Goal: Task Accomplishment & Management: Manage account settings

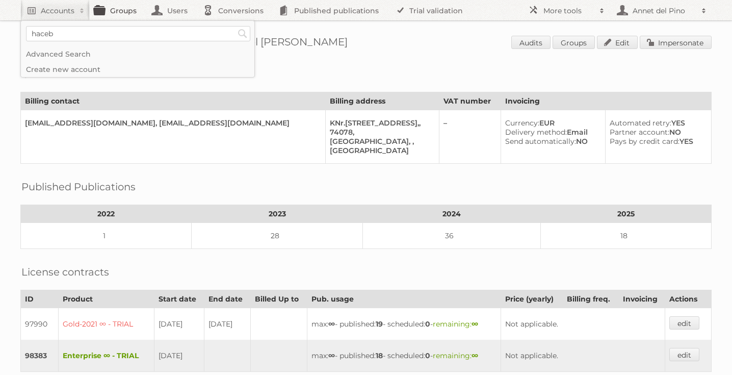
type input"] "haceb"
click at [235, 26] on input "Search" at bounding box center [242, 33] width 15 height 15
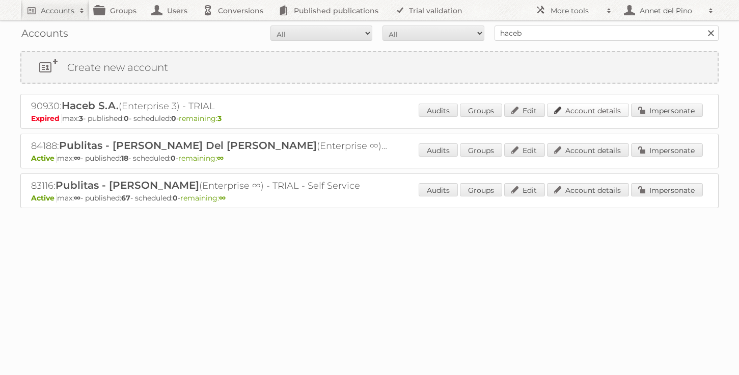
click at [594, 105] on link "Account details" at bounding box center [588, 109] width 82 height 13
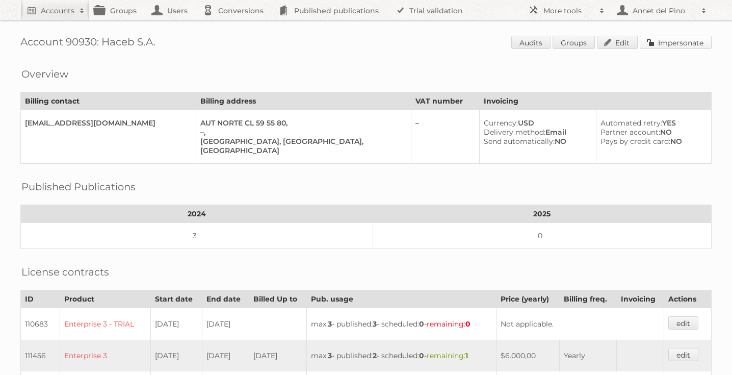
click at [676, 44] on link "Impersonate" at bounding box center [675, 42] width 72 height 13
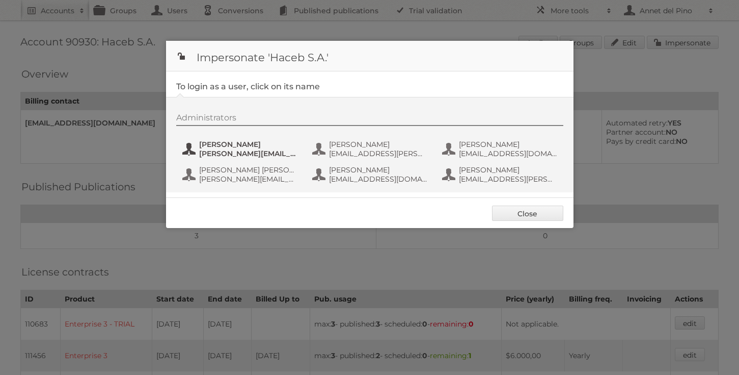
click at [269, 151] on span "Camilo.sanchez@haceb.com" at bounding box center [248, 153] width 99 height 9
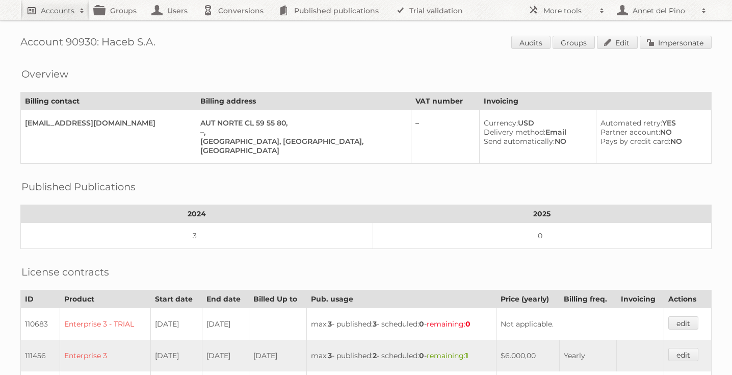
click at [22, 6] on link "Accounts" at bounding box center [54, 10] width 69 height 20
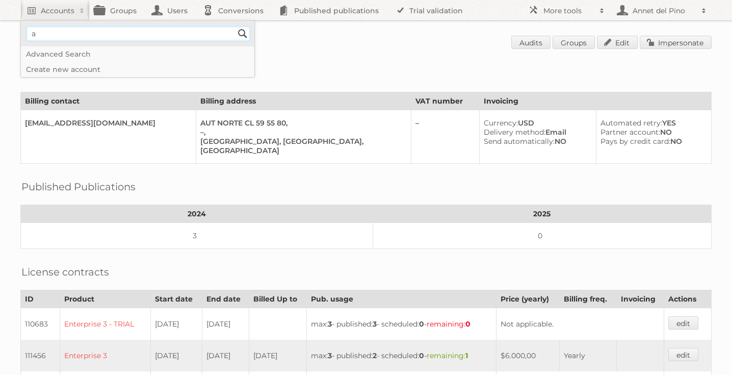
type input"] "annet@publitas.com"
click at [244, 35] on input "Search" at bounding box center [242, 33] width 15 height 15
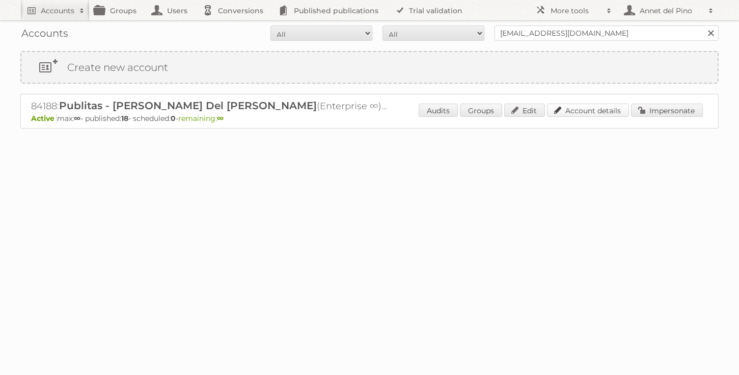
click at [595, 113] on link "Account details" at bounding box center [588, 109] width 82 height 13
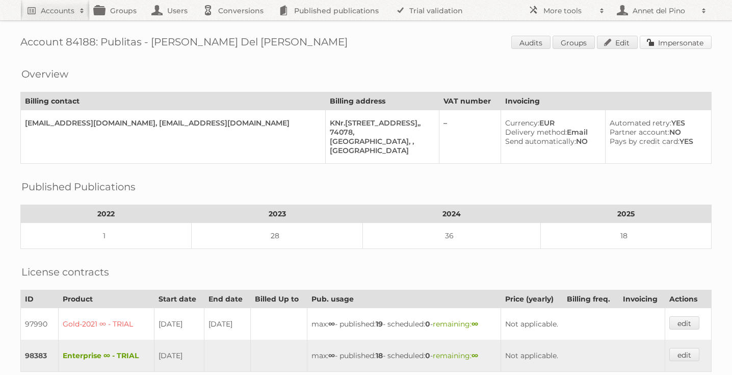
click at [660, 44] on link "Impersonate" at bounding box center [675, 42] width 72 height 13
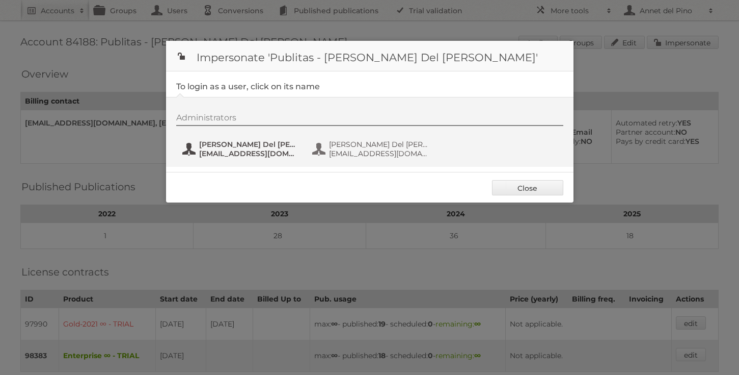
click at [264, 146] on span "[PERSON_NAME] Del [PERSON_NAME]" at bounding box center [248, 144] width 99 height 9
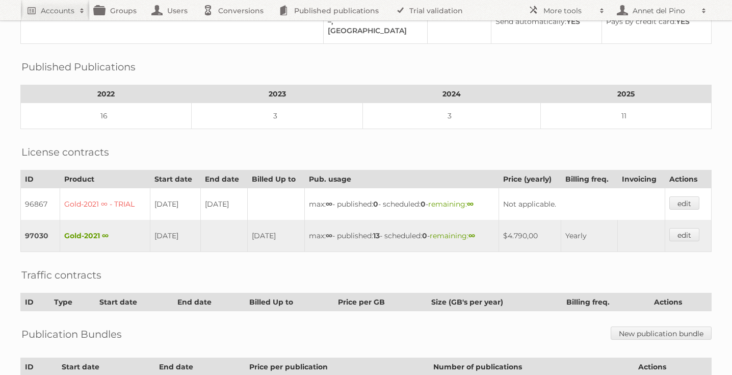
scroll to position [122, 0]
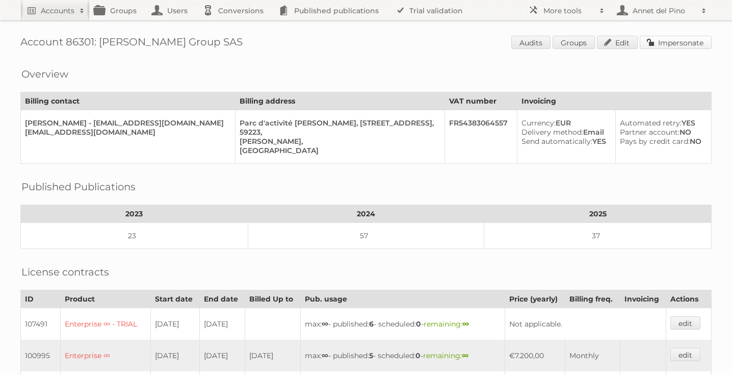
click at [674, 39] on link "Impersonate" at bounding box center [675, 42] width 72 height 13
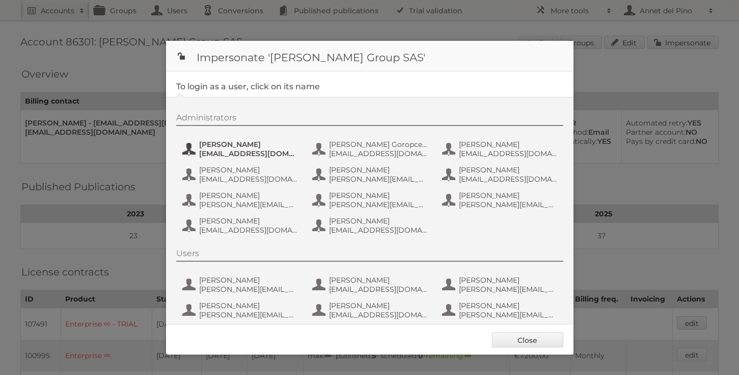
click at [231, 153] on span "dan_cure@bradycorp.com" at bounding box center [248, 153] width 99 height 9
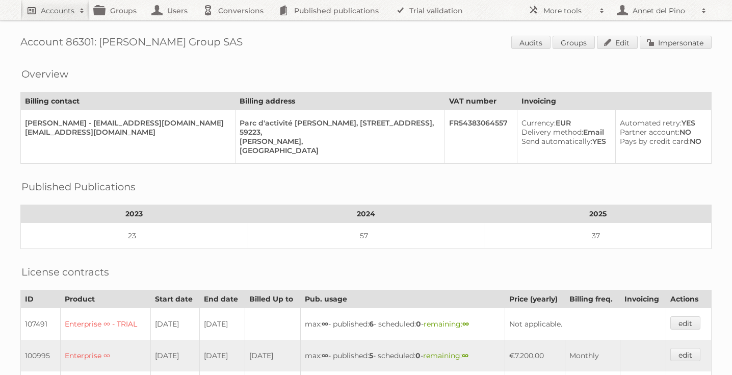
click at [43, 3] on link "Accounts" at bounding box center [54, 10] width 69 height 20
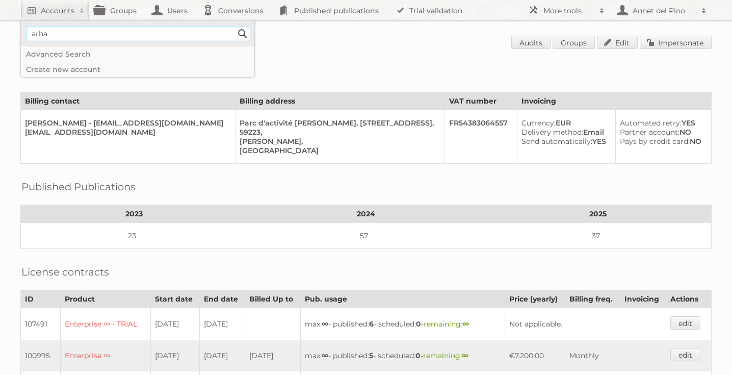
type input"] "arhaus"
click at [240, 32] on input "Search" at bounding box center [242, 33] width 15 height 15
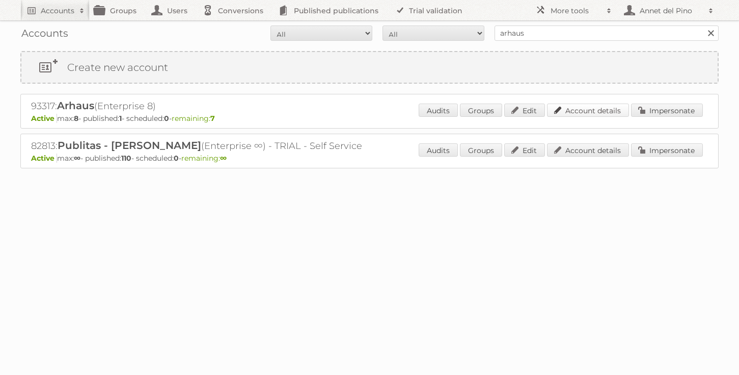
click at [579, 110] on link "Account details" at bounding box center [588, 109] width 82 height 13
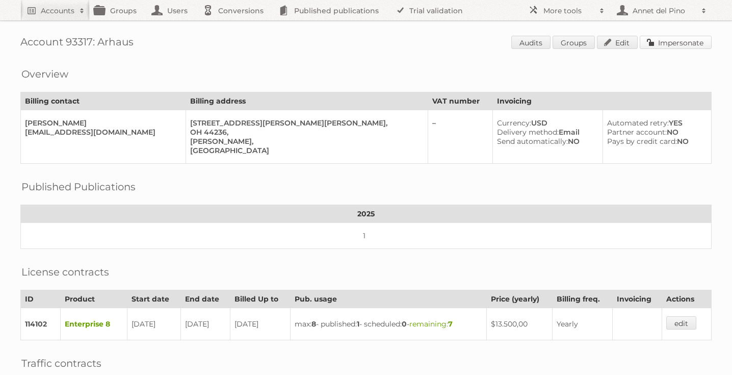
click at [688, 42] on link "Impersonate" at bounding box center [675, 42] width 72 height 13
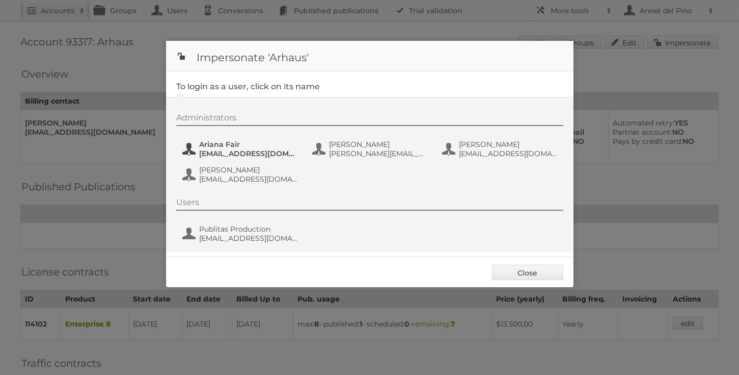
click at [234, 149] on span "afair@arhaus.com" at bounding box center [248, 153] width 99 height 9
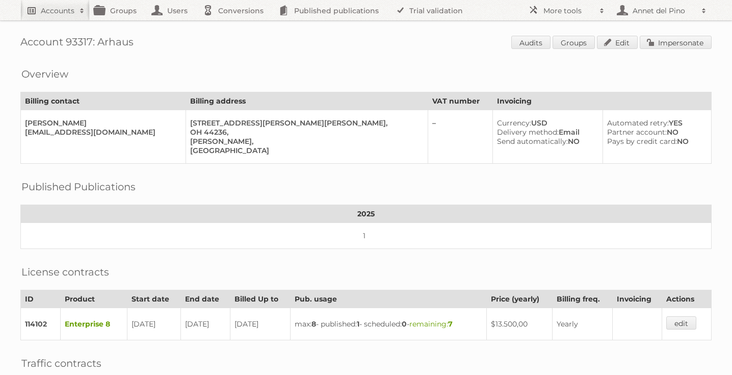
click at [56, 10] on h2 "Accounts" at bounding box center [58, 11] width 34 height 10
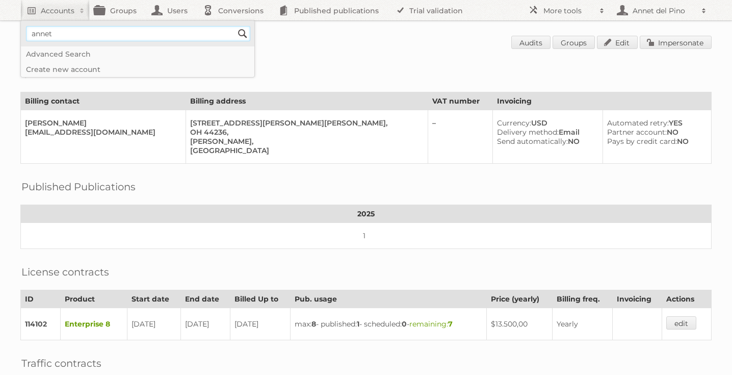
type input"] "[EMAIL_ADDRESS][DOMAIN_NAME]"
click at [247, 33] on input "Search" at bounding box center [242, 33] width 15 height 15
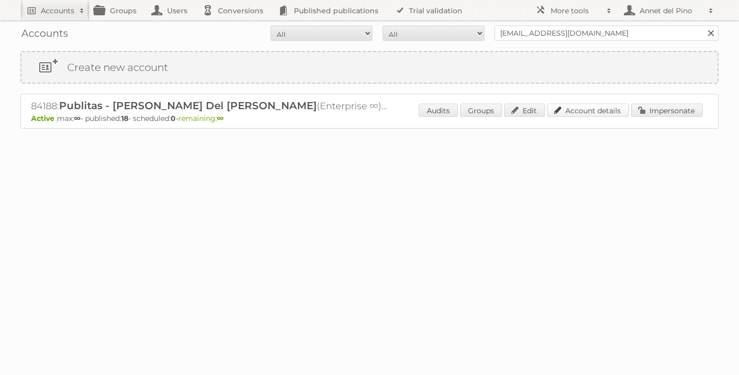
click at [600, 113] on link "Account details" at bounding box center [588, 109] width 82 height 13
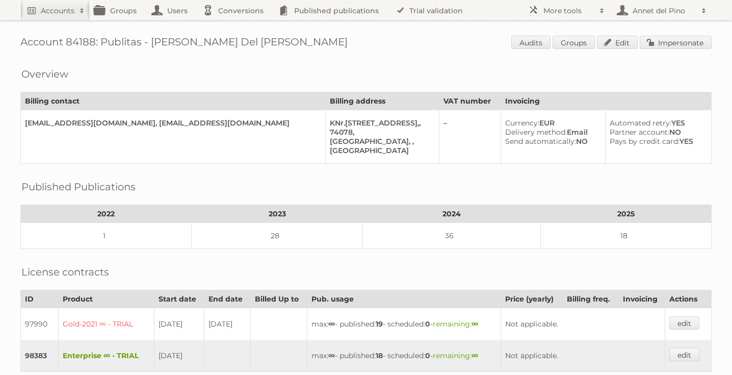
click at [655, 58] on div "Account 84188: Publitas - Annet Del Pino Audits Groups Edit Impersonate Overvie…" at bounding box center [366, 289] width 732 height 579
click at [656, 42] on link "Impersonate" at bounding box center [675, 42] width 72 height 13
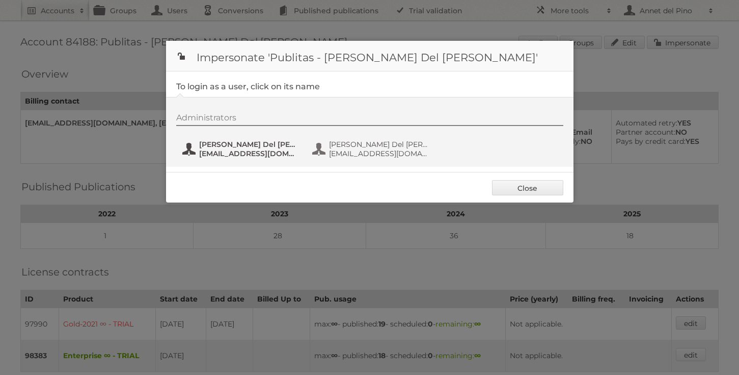
click at [212, 142] on span "Annet Del Pino" at bounding box center [248, 144] width 99 height 9
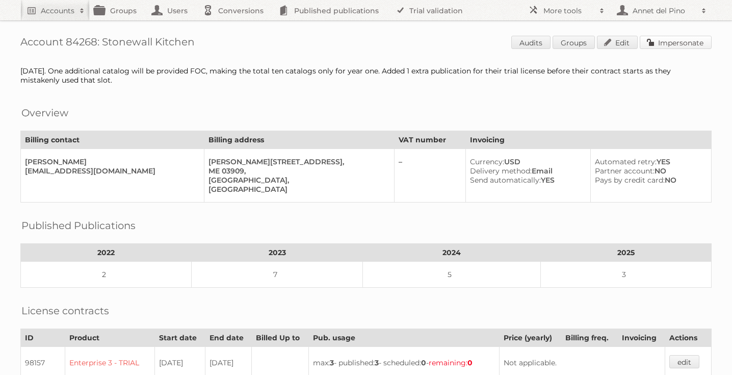
click at [685, 43] on link "Impersonate" at bounding box center [675, 42] width 72 height 13
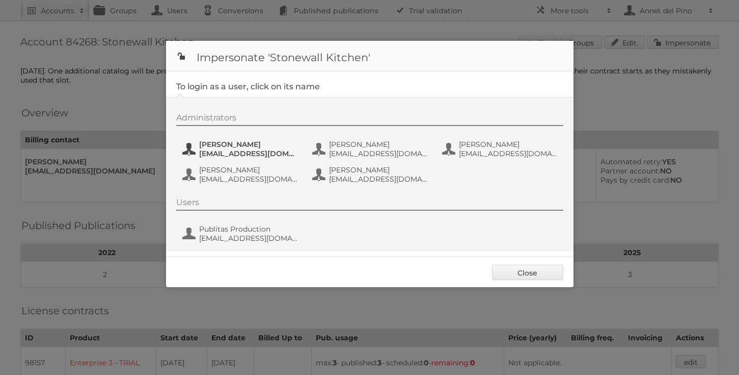
click at [270, 158] on button "Alexandra Lynch alynch@stonewallkitchen.com" at bounding box center [241, 149] width 120 height 20
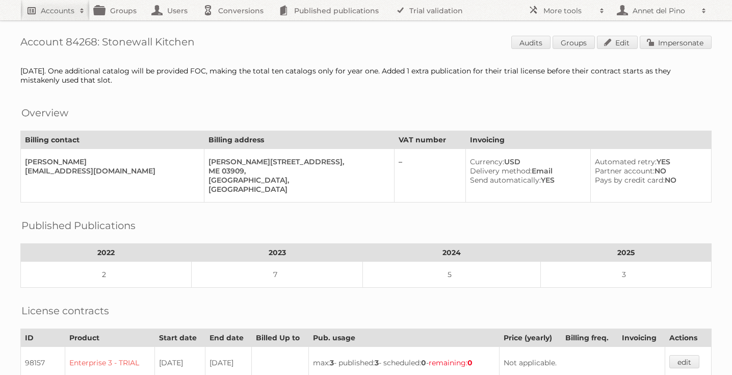
click at [48, 9] on h2 "Accounts" at bounding box center [58, 11] width 34 height 10
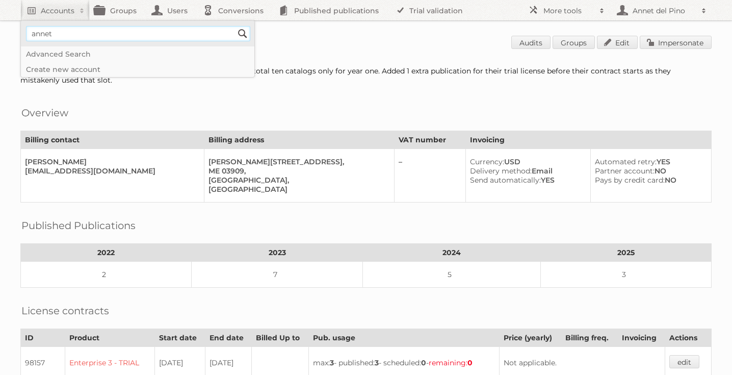
type input"] "[EMAIL_ADDRESS][DOMAIN_NAME]"
click at [242, 35] on input "Search" at bounding box center [242, 33] width 15 height 15
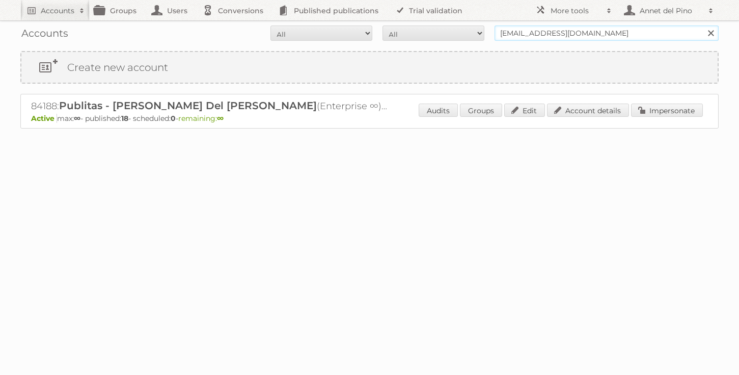
click at [514, 37] on input "[EMAIL_ADDRESS][DOMAIN_NAME]" at bounding box center [607, 32] width 224 height 15
type input "stonw"
click at [593, 115] on link "Account details" at bounding box center [588, 109] width 82 height 13
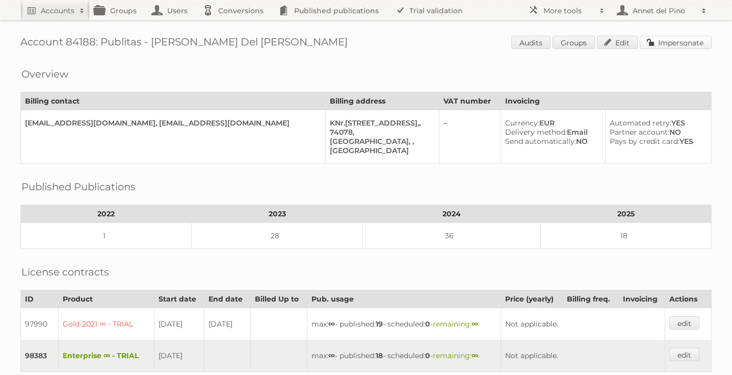
click at [662, 38] on link "Impersonate" at bounding box center [675, 42] width 72 height 13
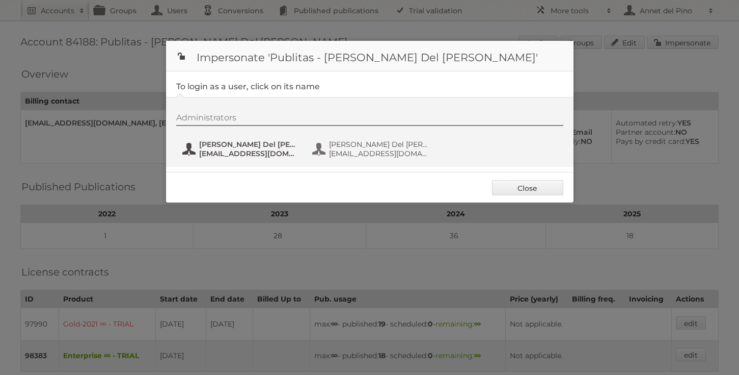
click at [223, 141] on span "Annet Del Pino" at bounding box center [248, 144] width 99 height 9
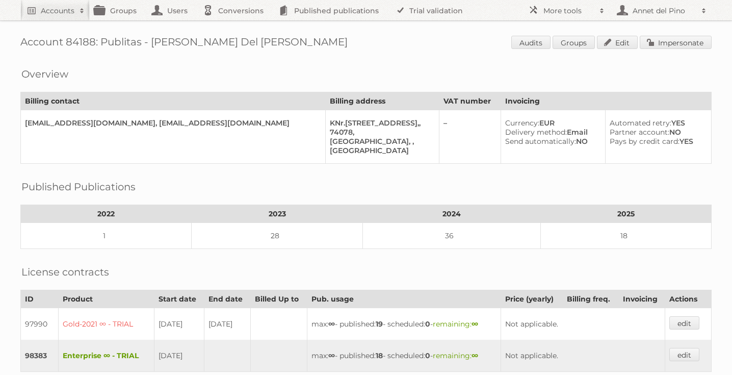
scroll to position [218, 0]
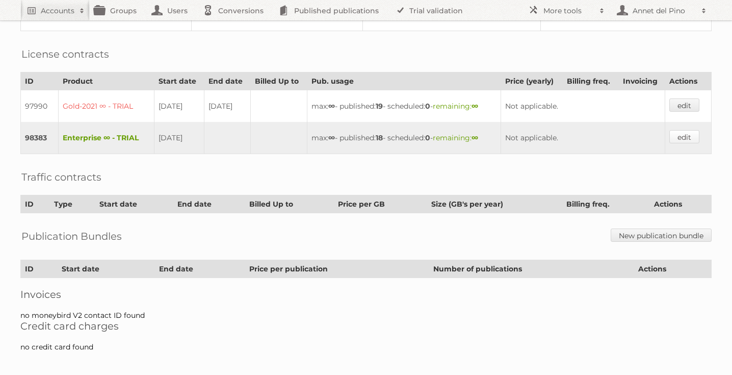
click at [682, 137] on link "edit" at bounding box center [684, 136] width 30 height 13
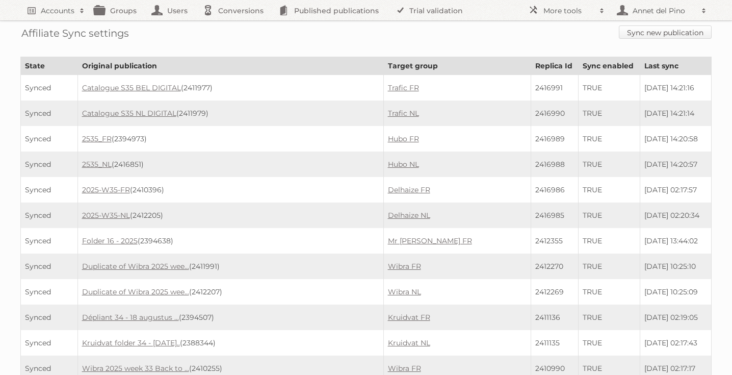
click at [641, 31] on link "Sync new publication" at bounding box center [665, 31] width 93 height 13
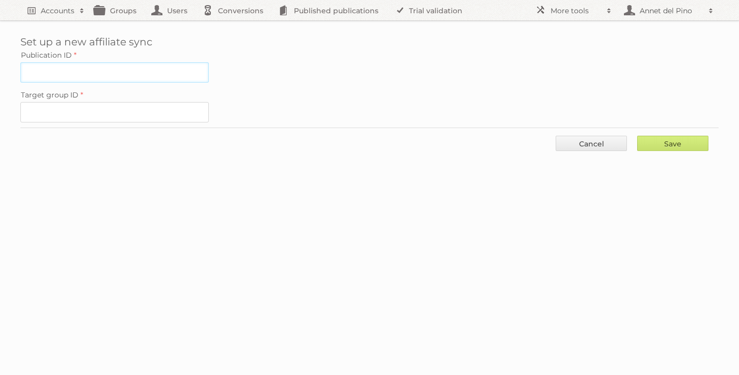
click at [135, 76] on input "Publication ID" at bounding box center [114, 72] width 189 height 20
paste input "2360437"
type input "2360437"
click at [76, 104] on input "Target group ID" at bounding box center [114, 112] width 189 height 20
paste input "101381"
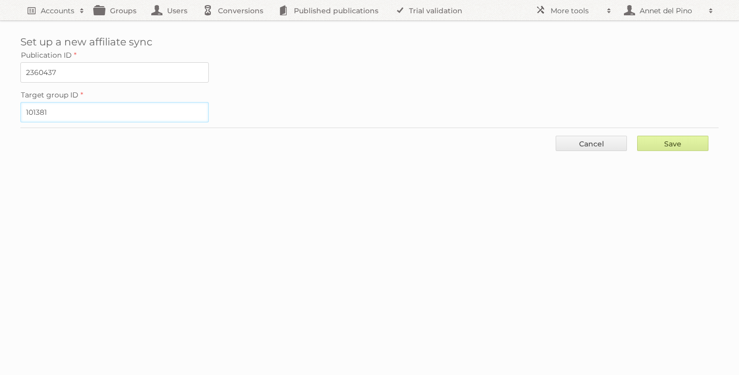
type input "101381"
click at [680, 145] on input "Save" at bounding box center [672, 143] width 71 height 15
type input "..."
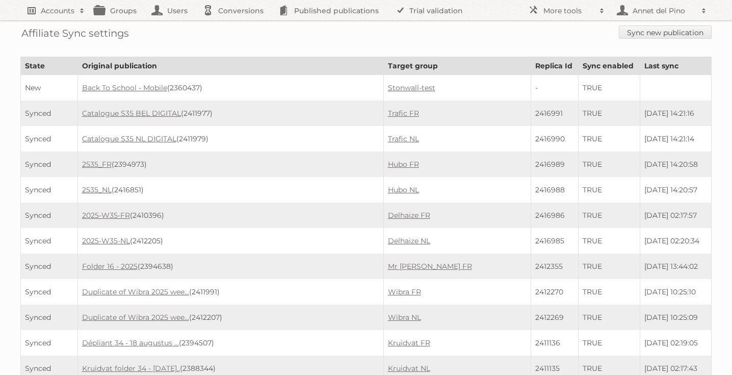
click at [36, 18] on link "Accounts" at bounding box center [54, 10] width 69 height 20
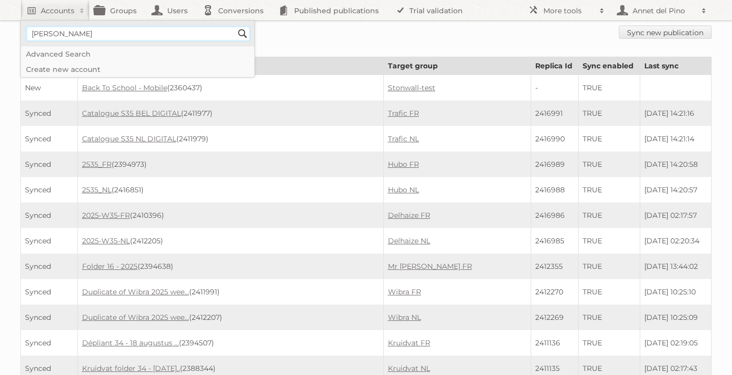
type input"] "[EMAIL_ADDRESS][DOMAIN_NAME]"
click at [249, 37] on input "Search" at bounding box center [242, 33] width 15 height 15
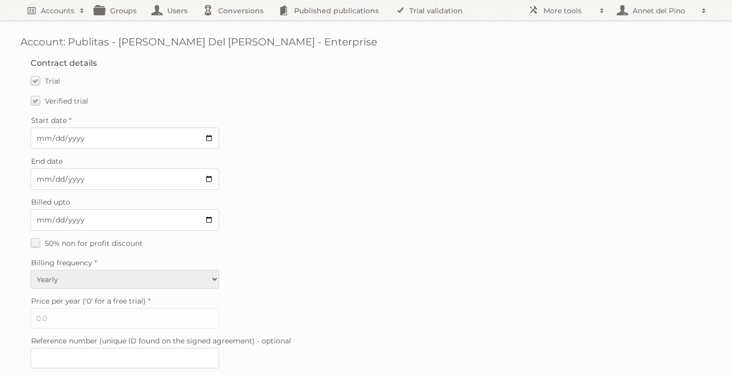
scroll to position [297, 0]
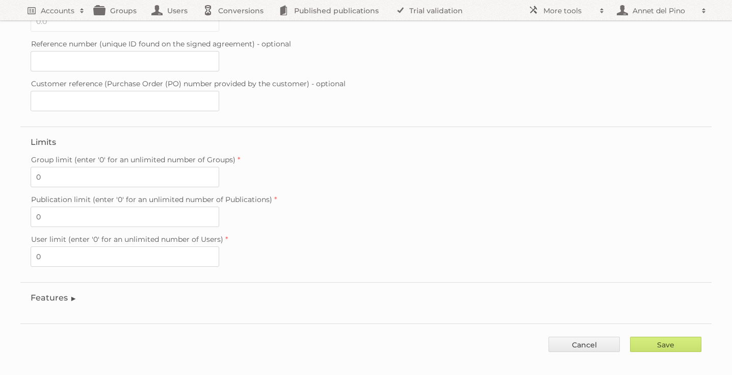
click at [70, 292] on legend "Features" at bounding box center [54, 297] width 46 height 10
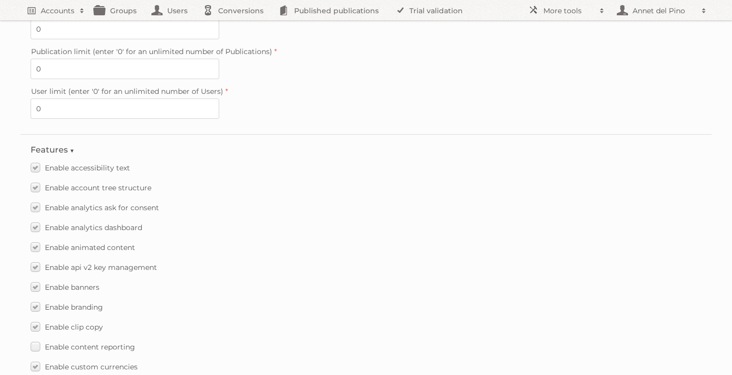
scroll to position [446, 0]
click at [289, 258] on div "Enable api v2 key management" at bounding box center [366, 265] width 671 height 15
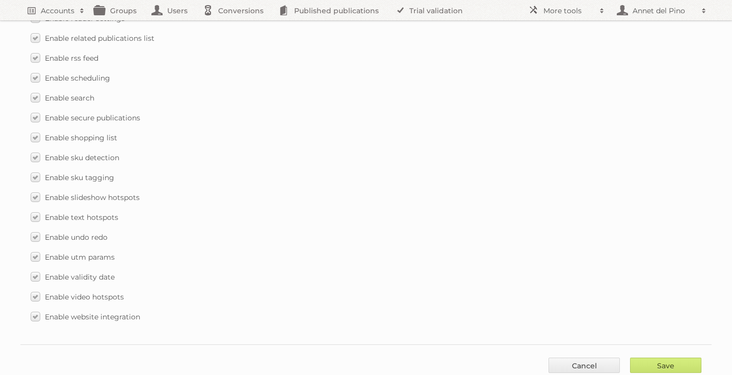
scroll to position [1509, 0]
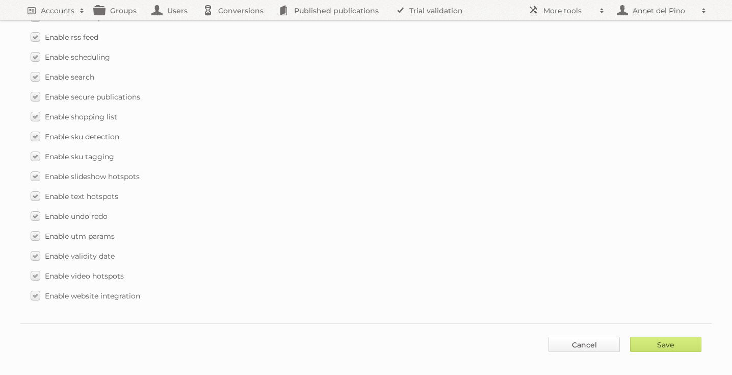
click at [600, 336] on link "Cancel" at bounding box center [583, 343] width 71 height 15
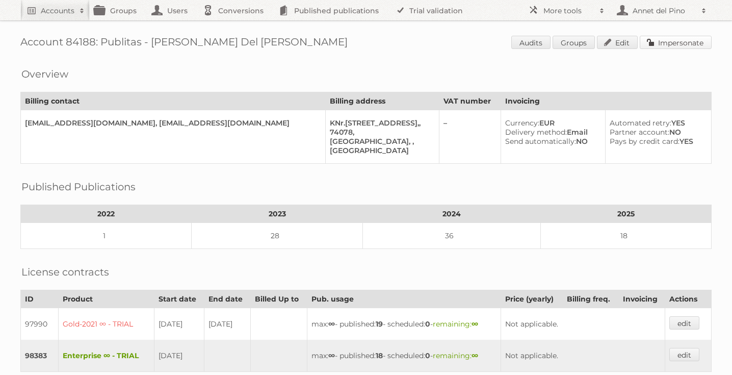
click at [681, 38] on link "Impersonate" at bounding box center [675, 42] width 72 height 13
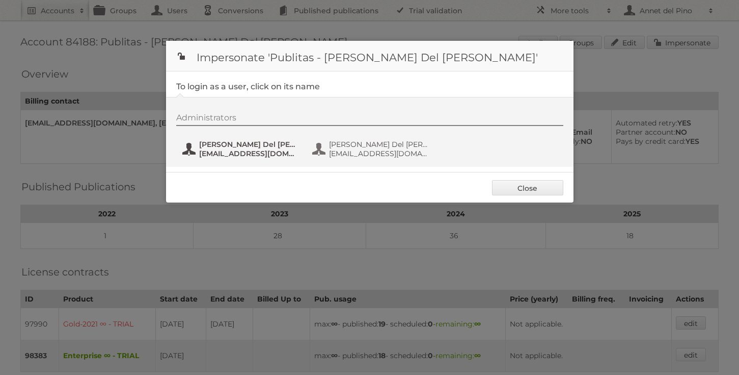
click at [246, 159] on button "[PERSON_NAME] Del Pino [EMAIL_ADDRESS][DOMAIN_NAME]" at bounding box center [241, 149] width 120 height 20
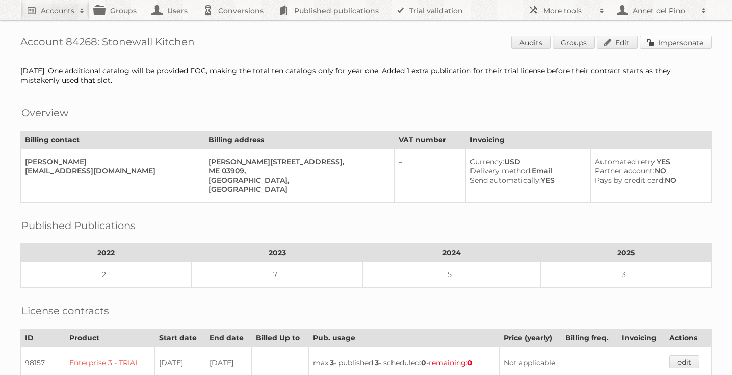
click at [681, 39] on link "Impersonate" at bounding box center [675, 42] width 72 height 13
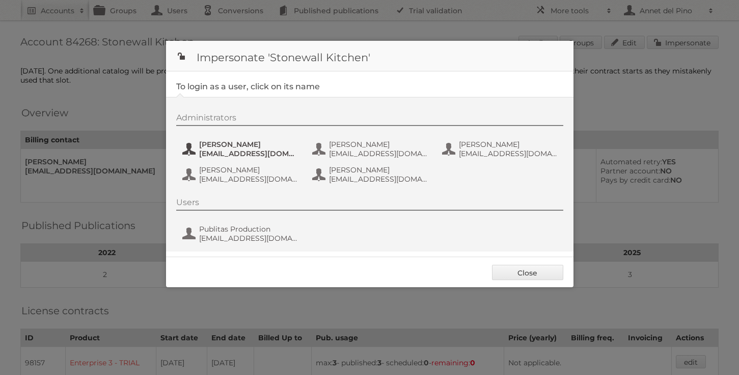
click at [261, 153] on span "[EMAIL_ADDRESS][DOMAIN_NAME]" at bounding box center [248, 153] width 99 height 9
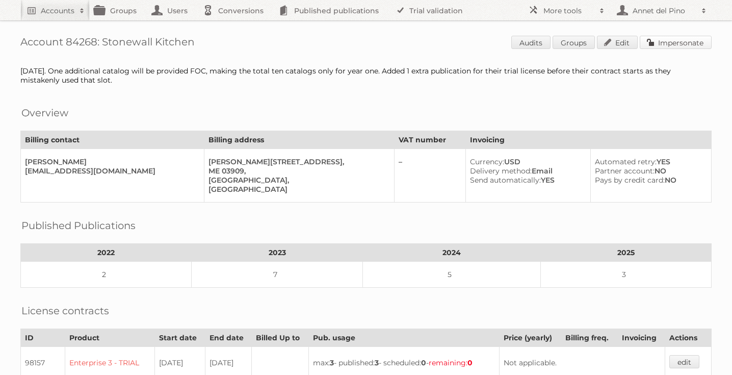
click at [687, 47] on link "Impersonate" at bounding box center [675, 42] width 72 height 13
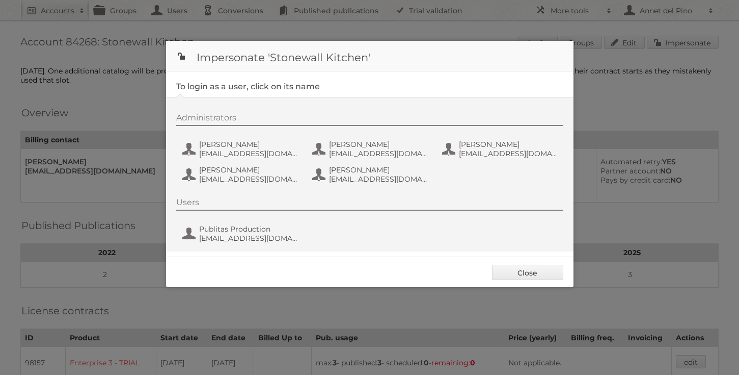
click at [231, 159] on div "Administrators [PERSON_NAME] [EMAIL_ADDRESS][DOMAIN_NAME] [PERSON_NAME] [EMAIL_…" at bounding box center [374, 150] width 397 height 74
click at [231, 150] on span "[EMAIL_ADDRESS][DOMAIN_NAME]" at bounding box center [248, 153] width 99 height 9
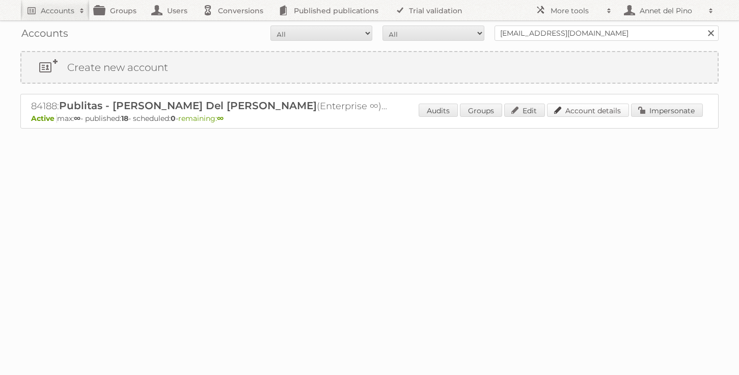
click at [578, 114] on link "Account details" at bounding box center [588, 109] width 82 height 13
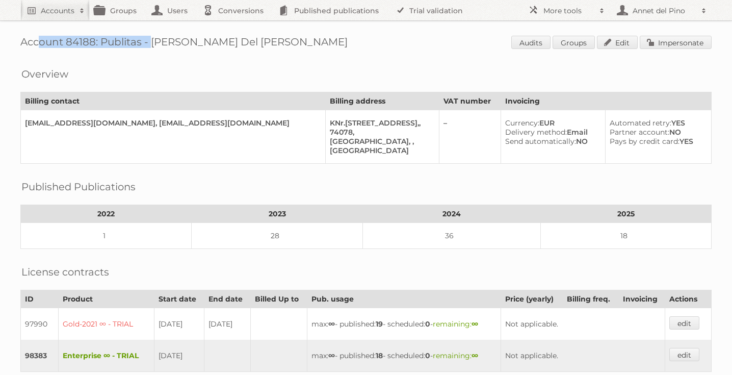
drag, startPoint x: 16, startPoint y: 39, endPoint x: 141, endPoint y: 45, distance: 125.0
click at [141, 45] on div "Account 84188: Publitas - [PERSON_NAME] Del [PERSON_NAME] Audits Groups Edit Im…" at bounding box center [366, 289] width 732 height 579
drag, startPoint x: 183, startPoint y: 42, endPoint x: 20, endPoint y: 39, distance: 163.1
click at [20, 39] on h1 "Account 84188: Publitas - [PERSON_NAME] Del [PERSON_NAME] Audits Groups Edit Im…" at bounding box center [365, 43] width 691 height 15
copy h1 "Account 84188: [PERSON_NAME]"
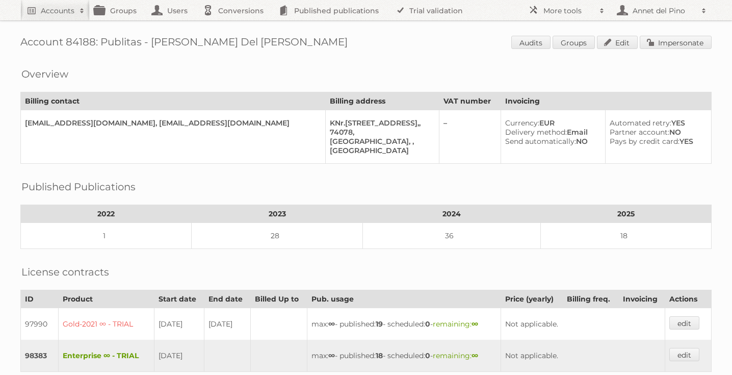
click at [60, 53] on div "Account 84188: Publitas - [PERSON_NAME] Del [PERSON_NAME] Audits Groups Edit Im…" at bounding box center [366, 289] width 732 height 579
click at [60, 43] on h1 "Account 84188: Publitas - [PERSON_NAME] Del [PERSON_NAME] Audits Groups Edit Im…" at bounding box center [365, 43] width 691 height 15
click at [60, 43] on h1 "Account 84188: Publitas - Annet Del Pino Audits Groups Edit Impersonate" at bounding box center [365, 43] width 691 height 15
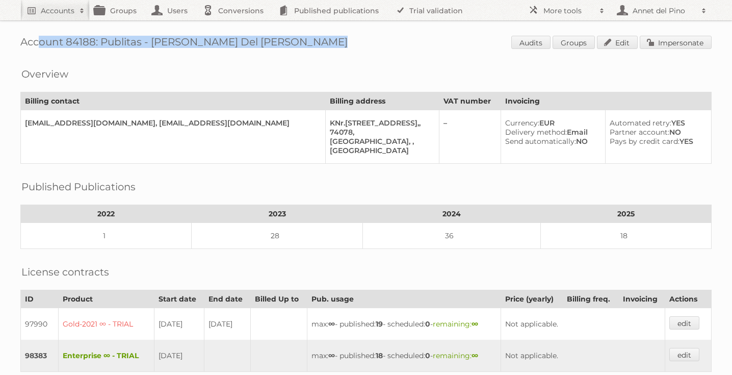
click at [60, 43] on h1 "Account 84188: Publitas - Annet Del Pino Audits Groups Edit Impersonate" at bounding box center [365, 43] width 691 height 15
copy h1 "Account 84188: Publitas - Annet Del Pino"
click at [671, 44] on link "Impersonate" at bounding box center [675, 42] width 72 height 13
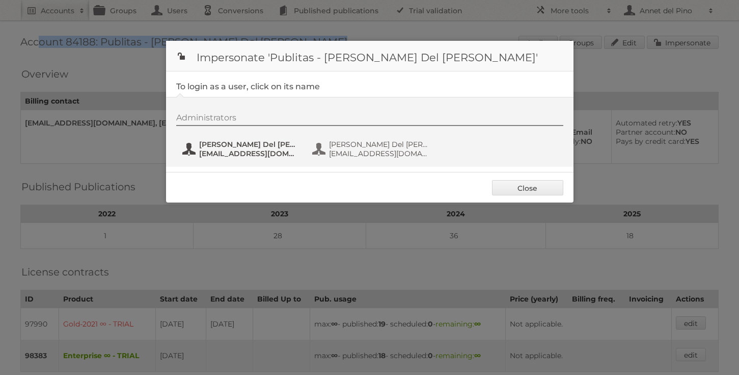
click at [217, 142] on span "Annet Del Pino" at bounding box center [248, 144] width 99 height 9
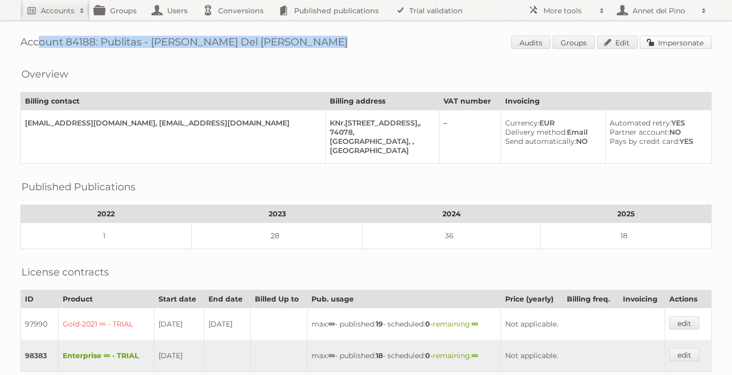
click at [676, 39] on link "Impersonate" at bounding box center [675, 42] width 72 height 13
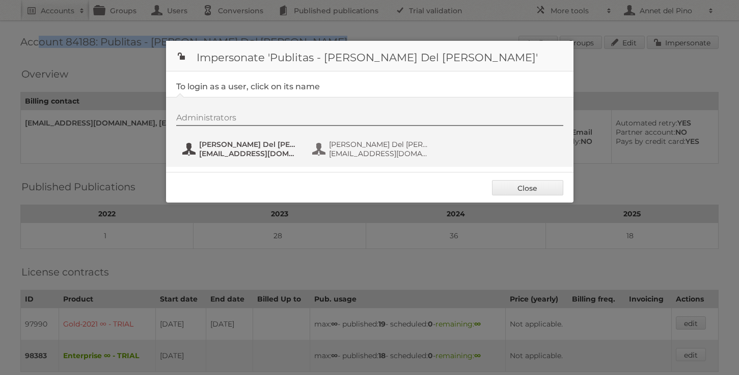
click at [268, 141] on span "Annet Del Pino" at bounding box center [248, 144] width 99 height 9
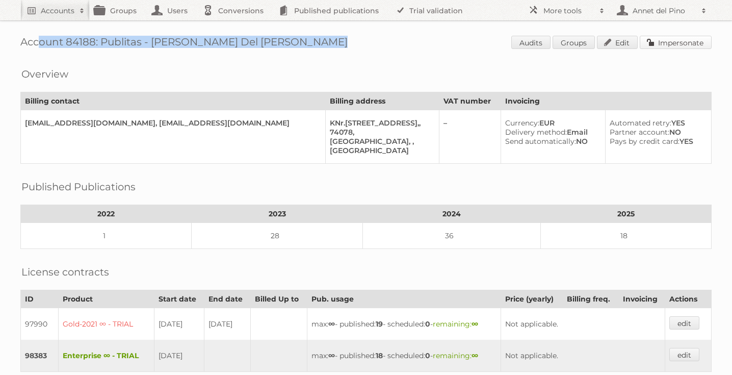
click at [655, 47] on link "Impersonate" at bounding box center [675, 42] width 72 height 13
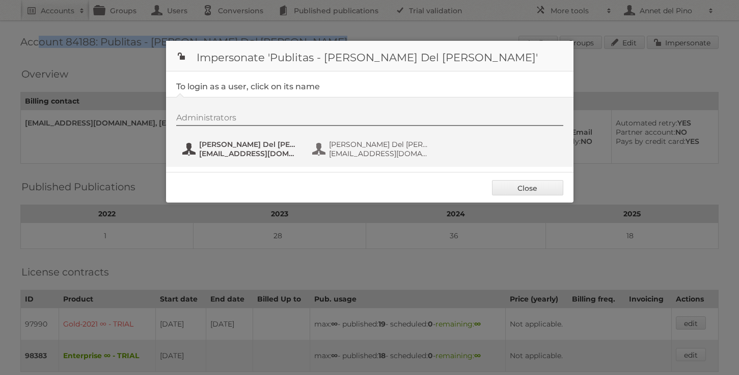
click at [207, 143] on span "Annet Del Pino" at bounding box center [248, 144] width 99 height 9
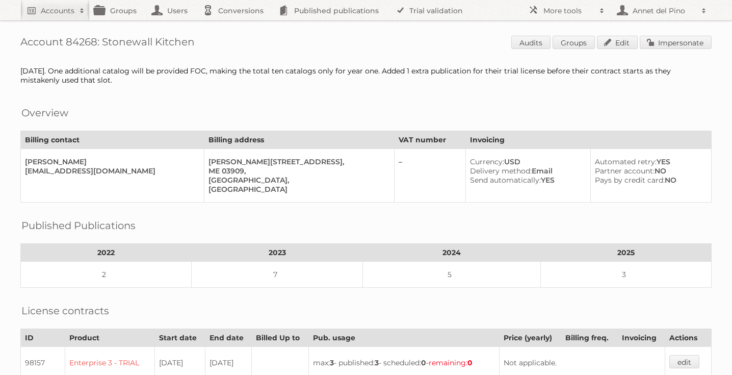
click at [710, 31] on div "Account 84268: Stonewall Kitchen Audits Groups Edit Impersonate [DATE]. One add…" at bounding box center [366, 340] width 732 height 681
click at [694, 43] on link "Impersonate" at bounding box center [675, 42] width 72 height 13
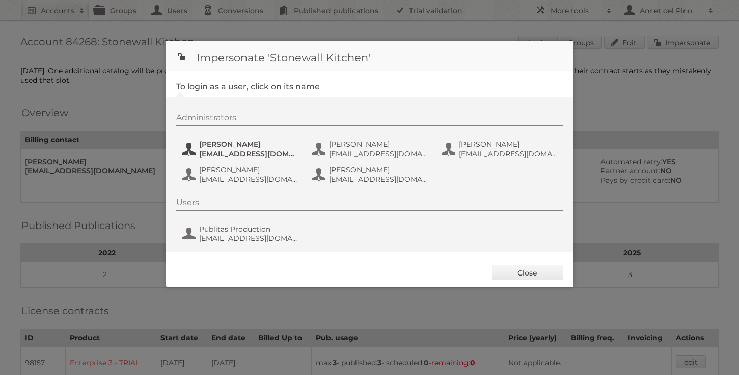
click at [229, 142] on span "[PERSON_NAME]" at bounding box center [248, 144] width 99 height 9
